Goal: Transaction & Acquisition: Subscribe to service/newsletter

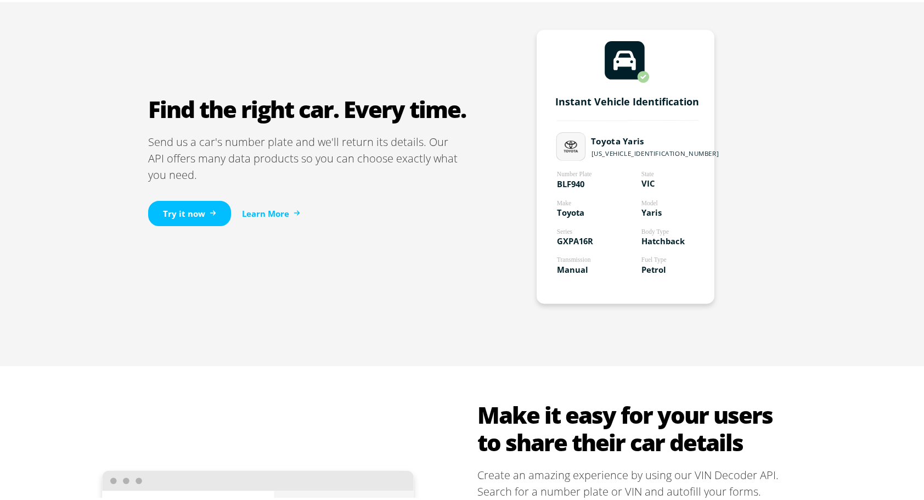
scroll to position [672, 0]
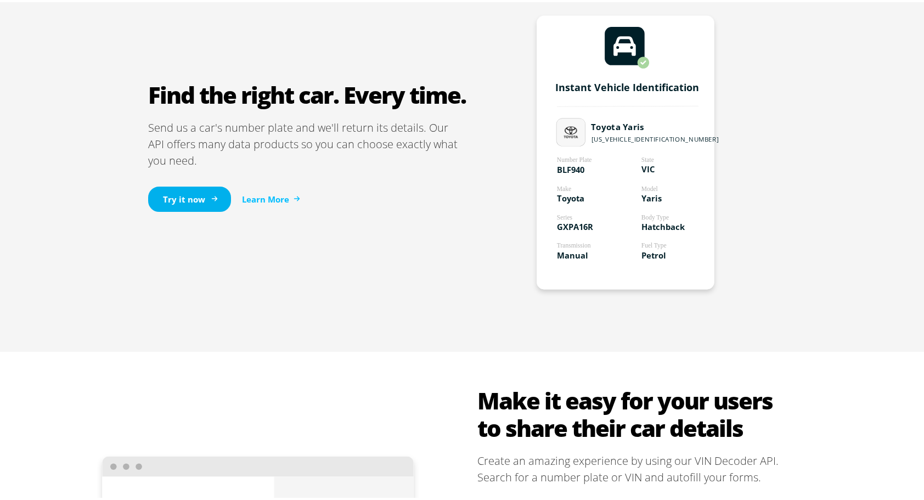
click at [169, 197] on link "Try it now" at bounding box center [189, 197] width 83 height 26
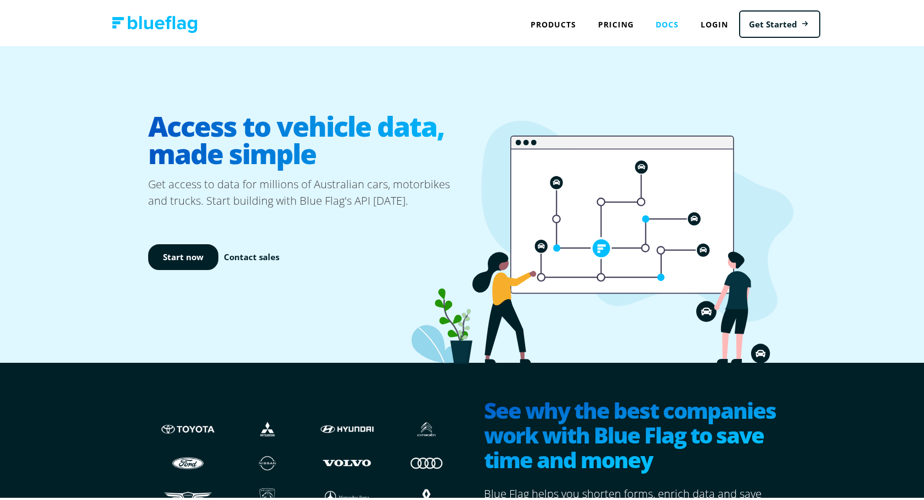
click at [664, 20] on link "Docs" at bounding box center [666, 22] width 45 height 22
click at [619, 29] on link "Pricing" at bounding box center [616, 22] width 58 height 22
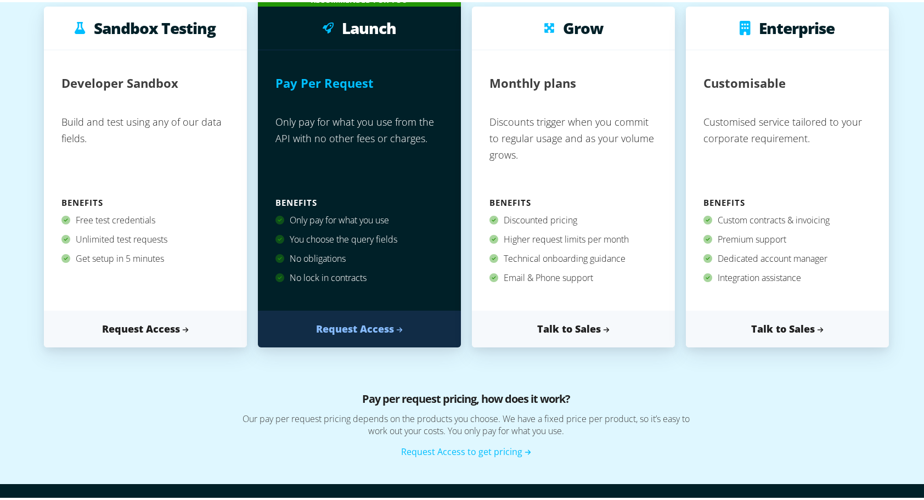
scroll to position [171, 0]
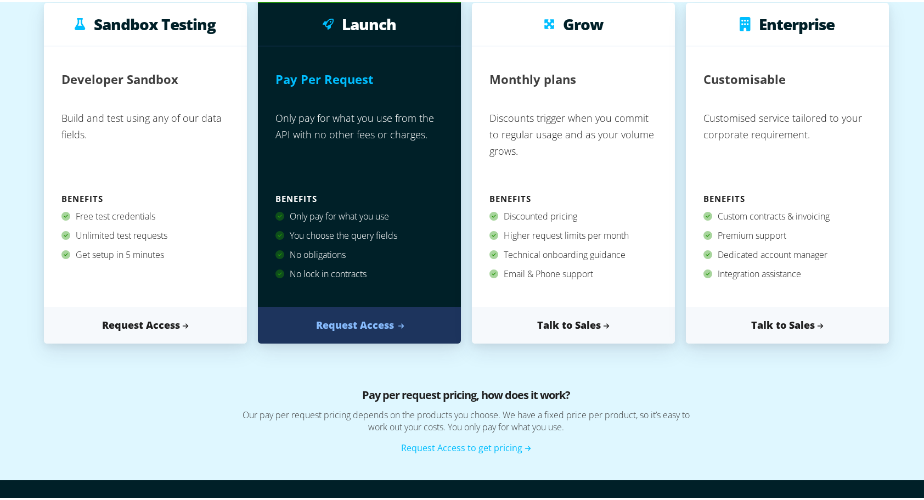
click at [352, 320] on link "Request Access" at bounding box center [359, 322] width 203 height 37
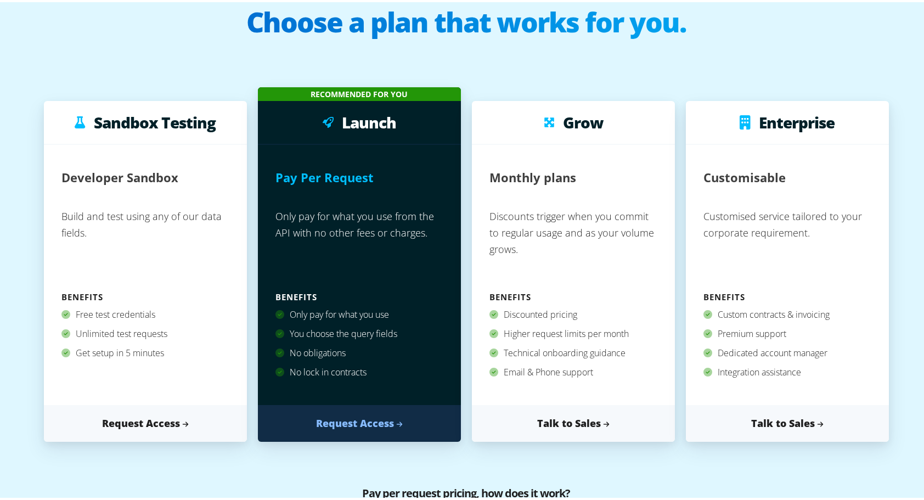
scroll to position [0, 0]
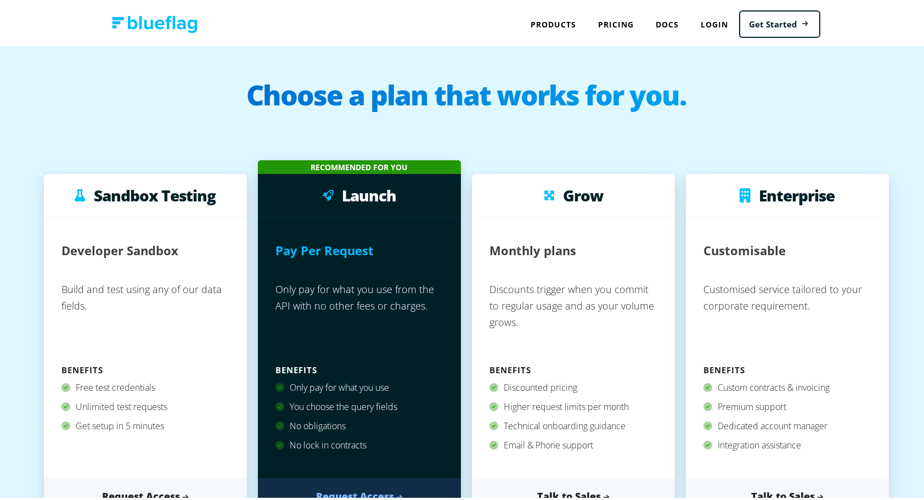
click at [188, 197] on h3 "Sandbox Testing" at bounding box center [155, 193] width 122 height 16
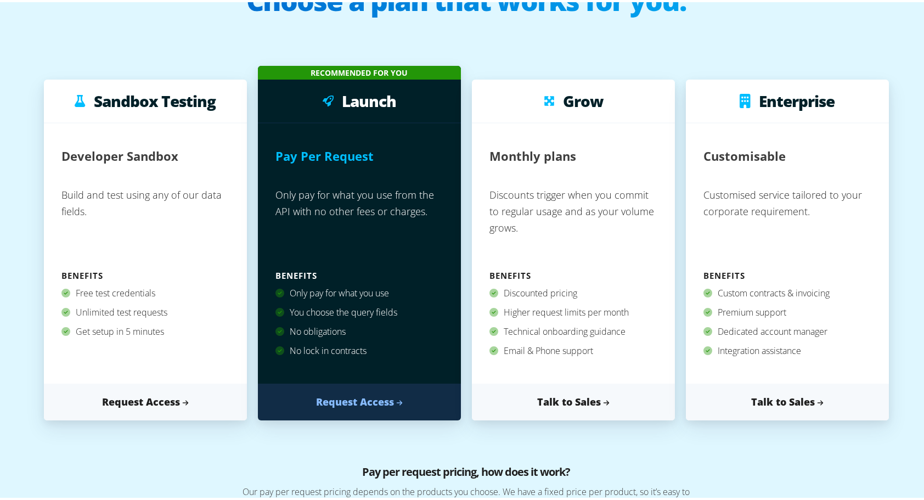
scroll to position [95, 0]
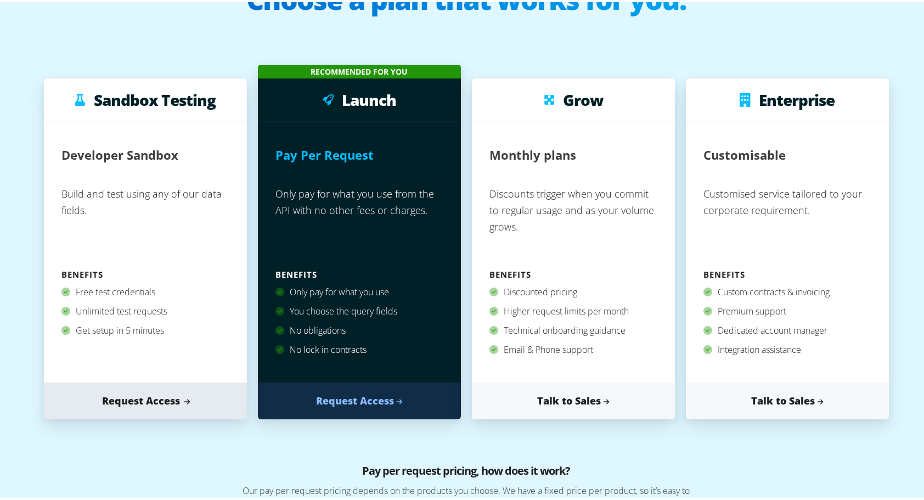
click at [157, 399] on link "Request Access" at bounding box center [145, 398] width 203 height 37
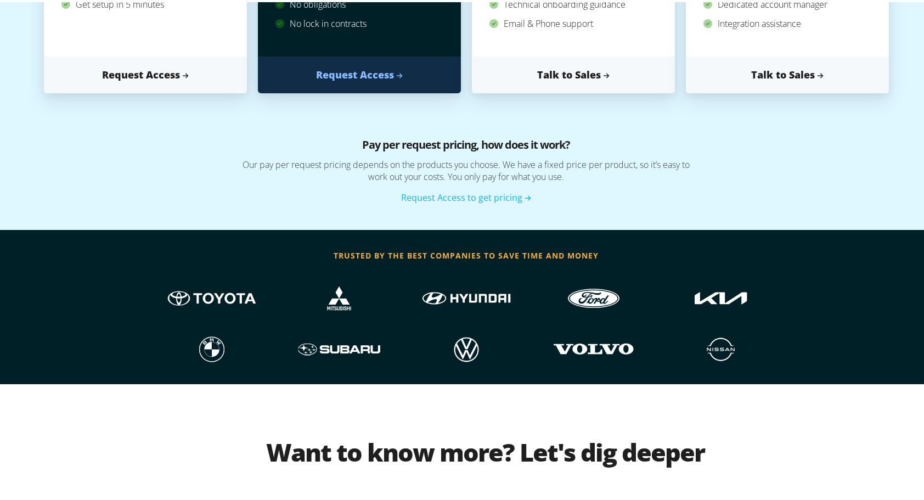
scroll to position [423, 0]
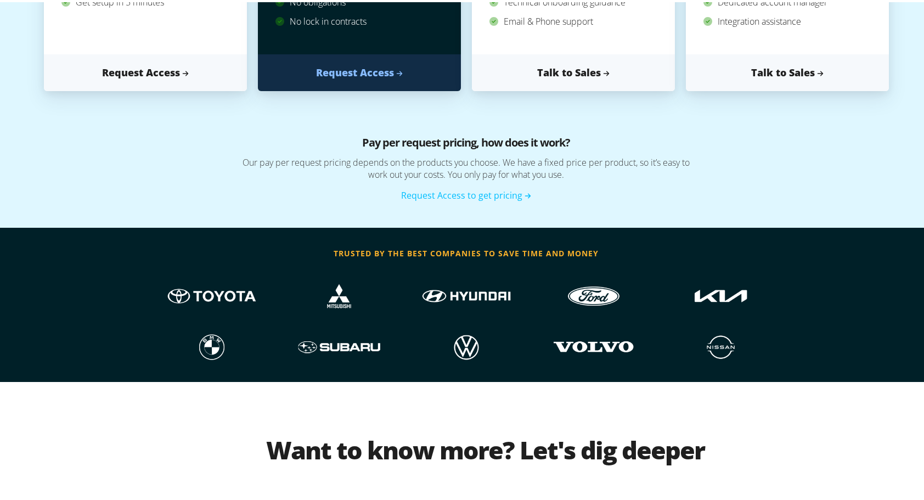
click at [462, 345] on img at bounding box center [465, 344] width 95 height 35
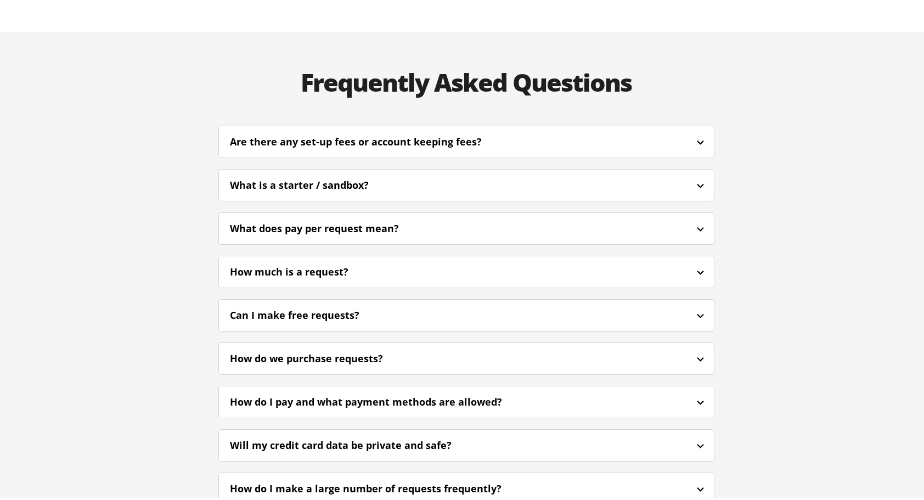
scroll to position [2686, 0]
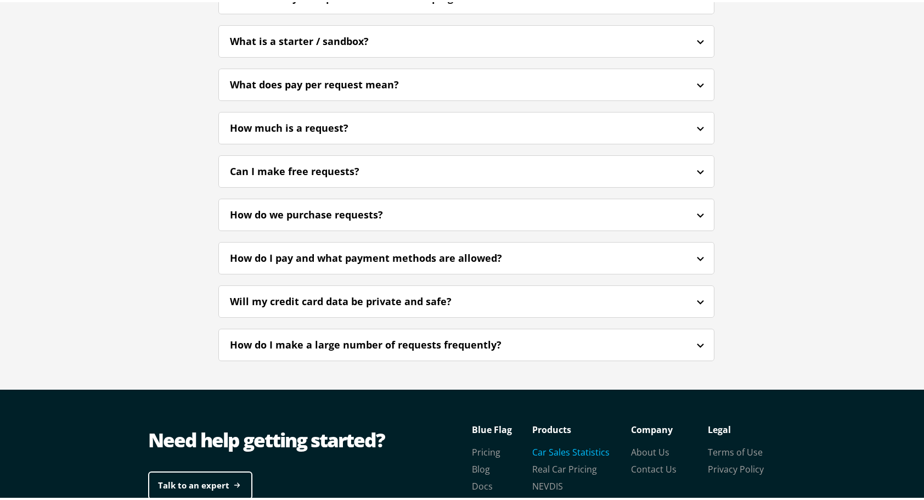
click at [533, 444] on link "Car Sales Statistics" at bounding box center [570, 450] width 77 height 12
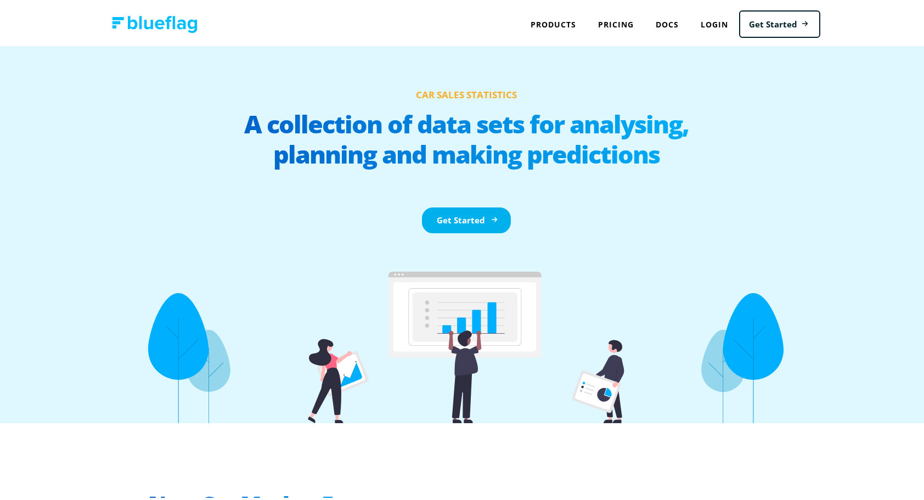
click at [455, 212] on link "Get Started" at bounding box center [466, 218] width 89 height 26
